Goal: Navigation & Orientation: Find specific page/section

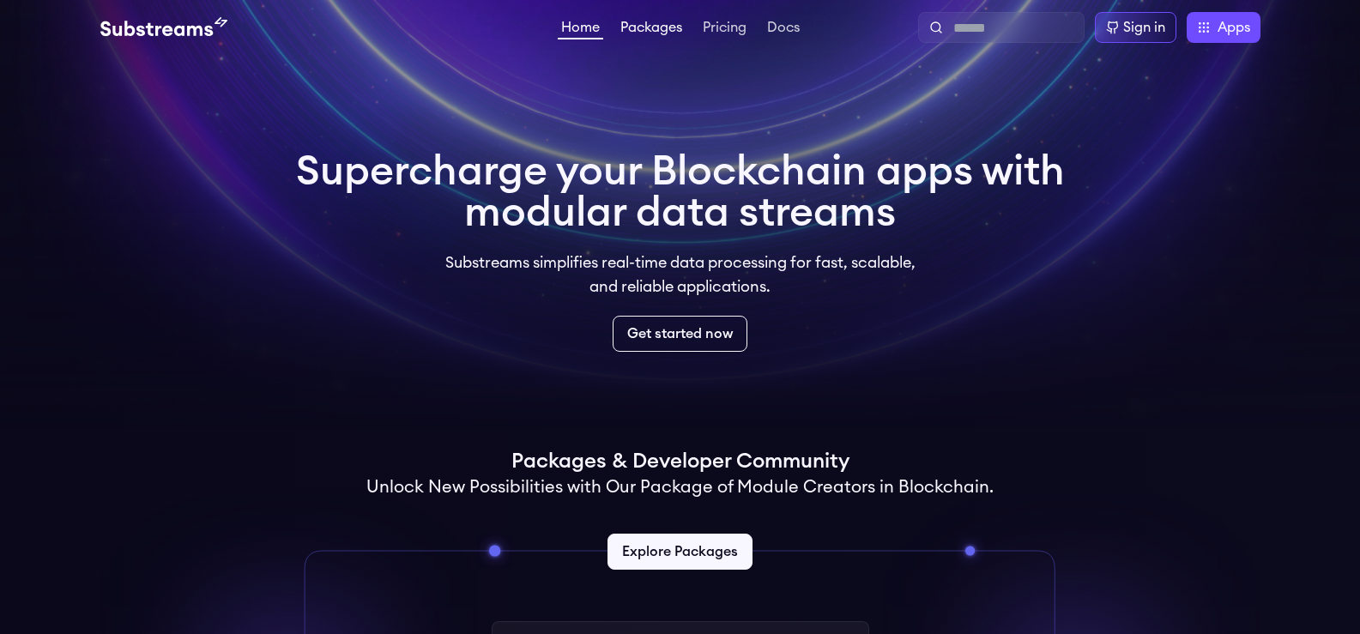
click at [644, 28] on link "Packages" at bounding box center [651, 29] width 69 height 17
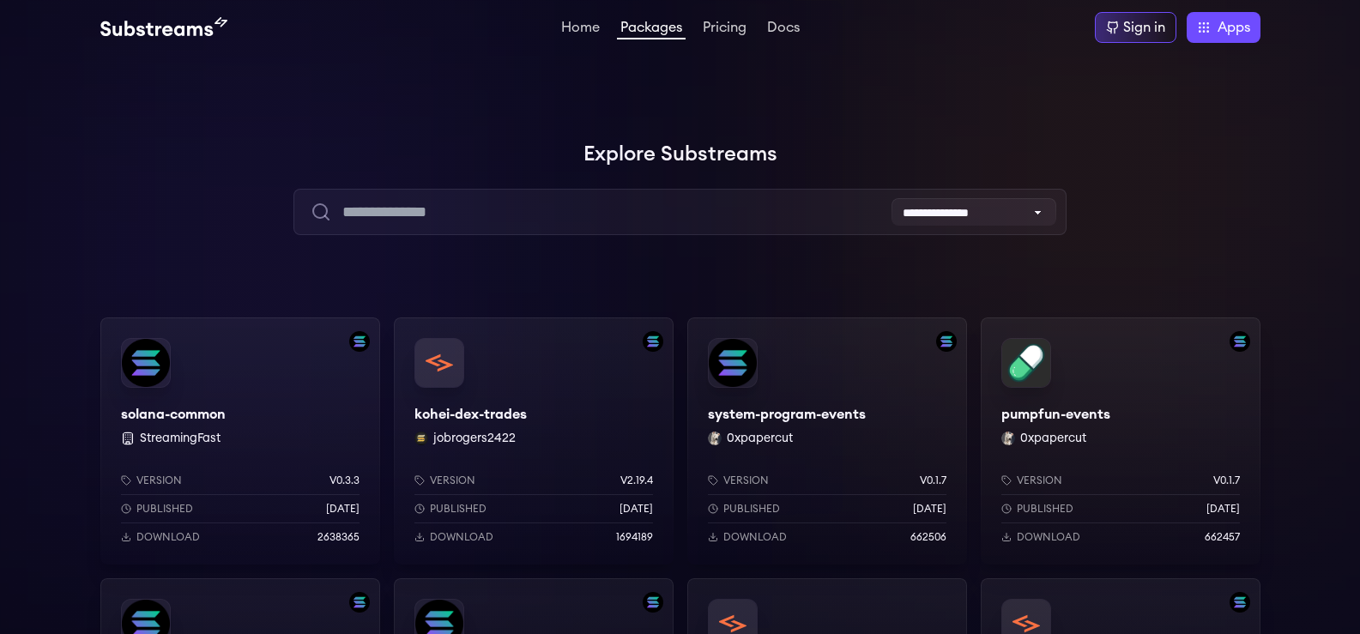
click at [1193, 213] on div at bounding box center [1102, 171] width 515 height 515
click at [1027, 211] on select "**********" at bounding box center [973, 211] width 165 height 27
click at [1211, 212] on div at bounding box center [1102, 171] width 515 height 515
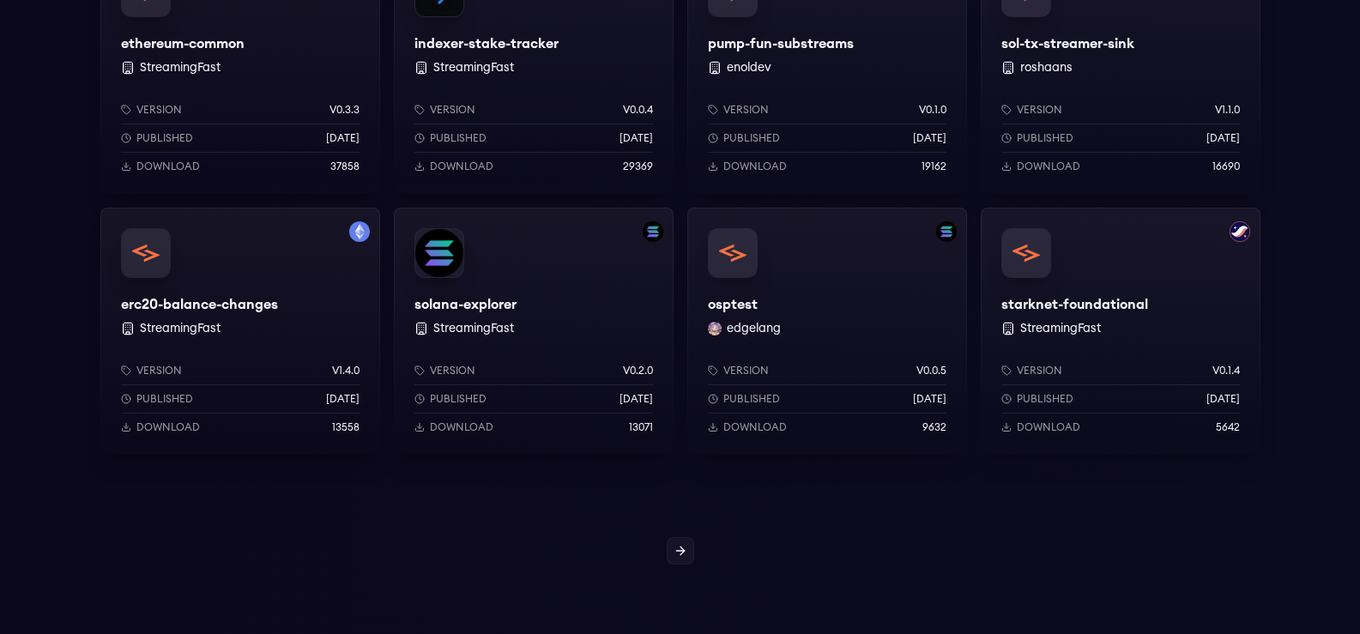
scroll to position [1555, 0]
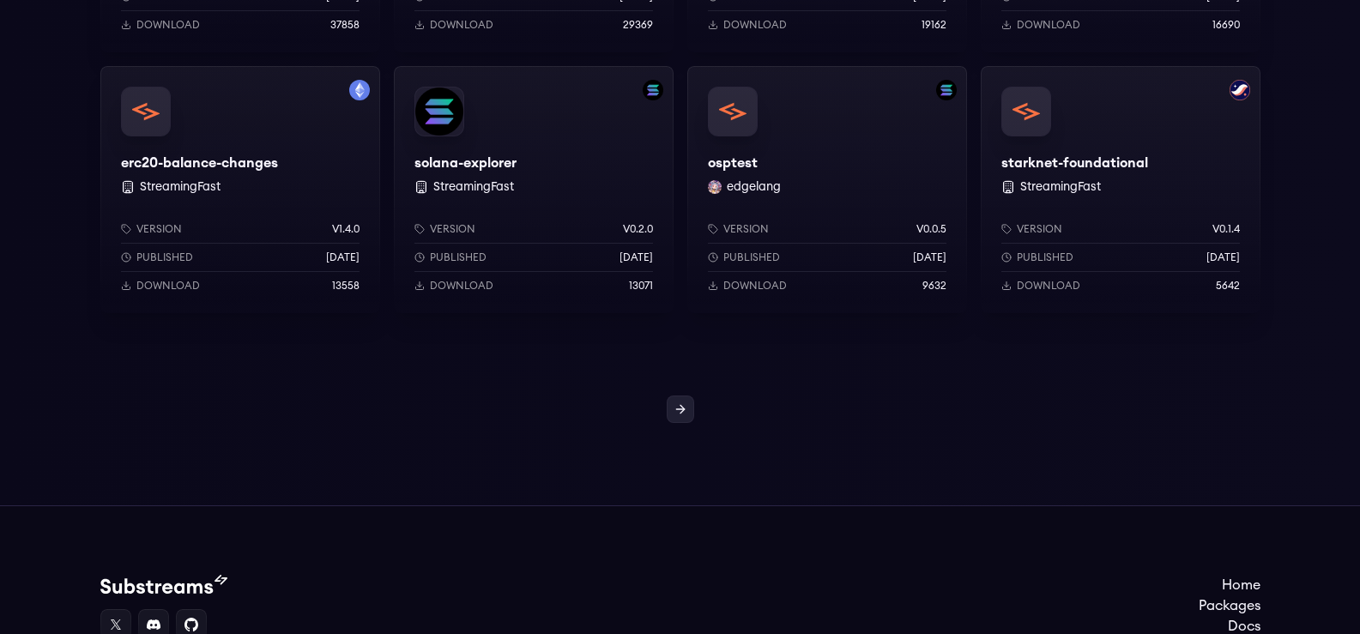
click at [682, 413] on icon at bounding box center [680, 409] width 14 height 14
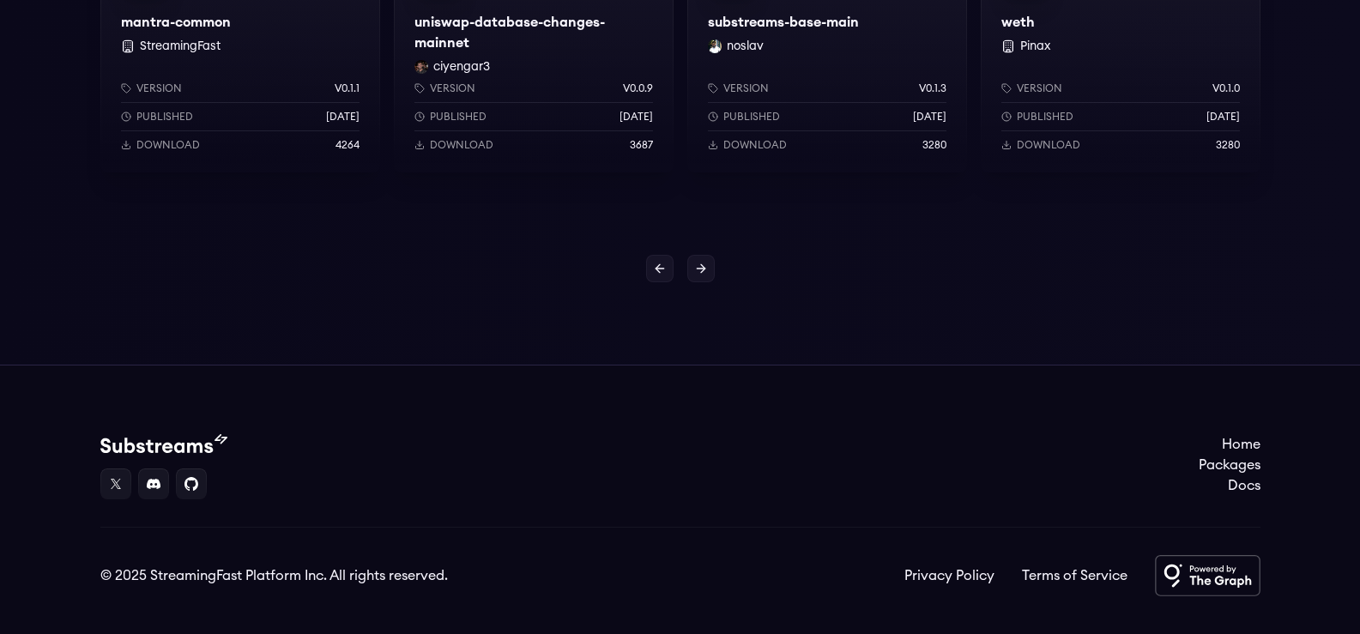
scroll to position [1727, 0]
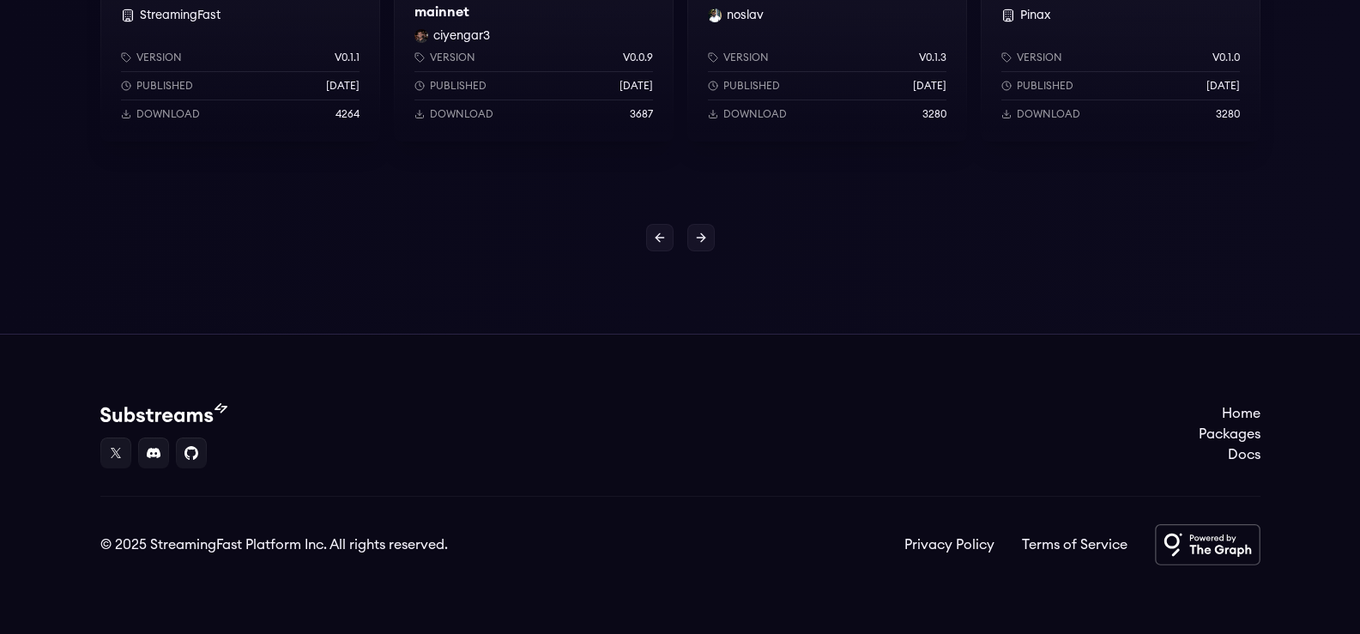
click at [460, 414] on div "Home Packages Docs" at bounding box center [680, 435] width 1160 height 65
